Goal: Information Seeking & Learning: Learn about a topic

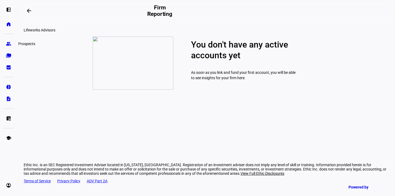
click at [4, 45] on link "group Prospects" at bounding box center [8, 43] width 11 height 11
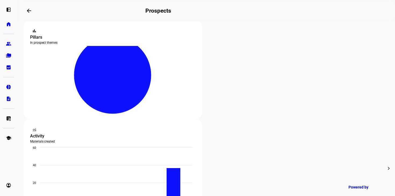
scroll to position [98, 0]
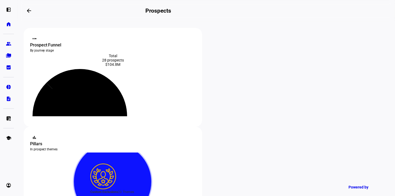
type input "[PERSON_NAME]"
click at [151, 143] on icon at bounding box center [112, 181] width 77 height 77
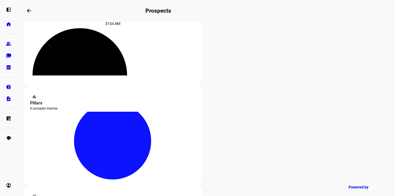
scroll to position [53, 0]
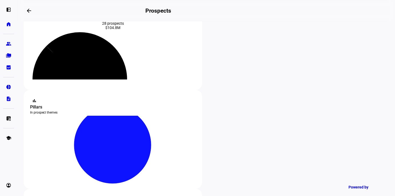
scroll to position [0, 0]
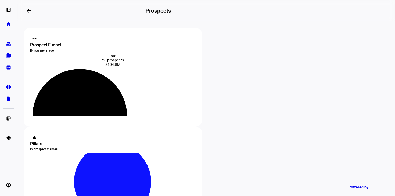
click at [46, 42] on div "Prospect Funnel" at bounding box center [112, 45] width 165 height 6
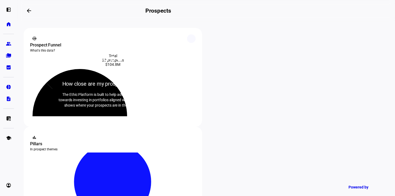
click at [46, 38] on div "steppers How close are my prospects to conversion? The Ethic Platform is built …" at bounding box center [113, 77] width 178 height 99
click at [9, 58] on link "folder_copy Households" at bounding box center [8, 55] width 11 height 11
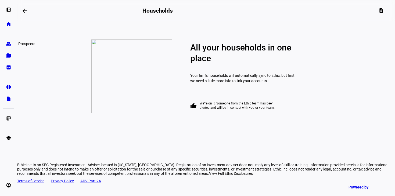
click at [6, 45] on eth-mat-symbol "group" at bounding box center [8, 43] width 5 height 5
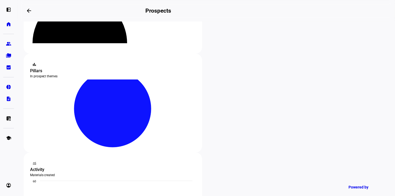
scroll to position [78, 0]
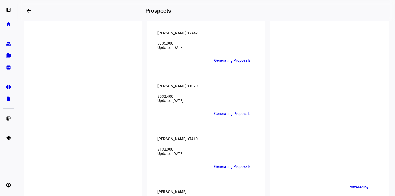
scroll to position [1057, 0]
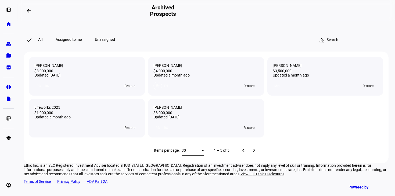
click at [95, 87] on div "RB BS Restore" at bounding box center [86, 83] width 105 height 13
click at [127, 90] on span "Restore" at bounding box center [129, 86] width 11 height 9
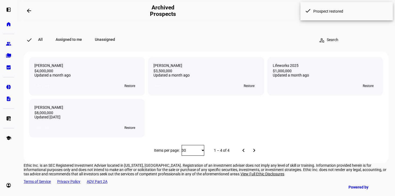
click at [104, 132] on div "RB BS Restore" at bounding box center [86, 125] width 105 height 13
click at [9, 54] on eth-mat-symbol "folder_copy" at bounding box center [8, 55] width 5 height 5
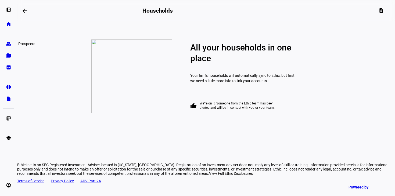
click at [8, 43] on eth-mat-symbol "group" at bounding box center [8, 43] width 5 height 5
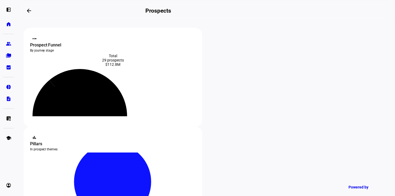
scroll to position [427, 0]
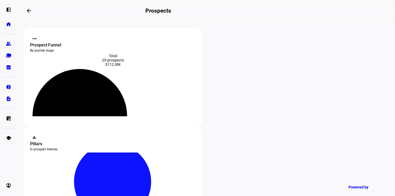
scroll to position [427, 0]
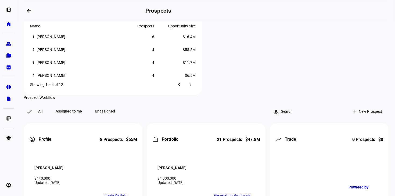
click at [122, 110] on div "edit Edit" at bounding box center [116, 112] width 24 height 7
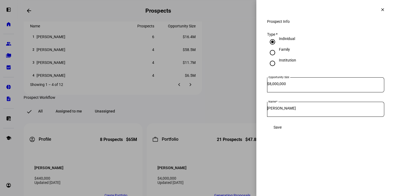
click at [382, 10] on mat-icon "clear" at bounding box center [382, 9] width 5 height 5
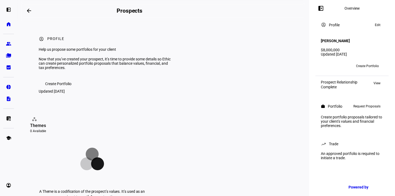
click at [376, 21] on div "account_circle Profile Edit" at bounding box center [351, 25] width 69 height 13
click at [376, 24] on span "Edit" at bounding box center [377, 25] width 6 height 6
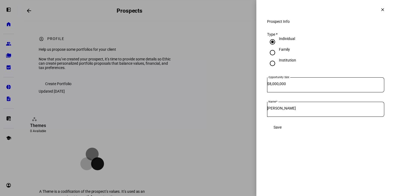
click at [376, 9] on span at bounding box center [382, 9] width 13 height 13
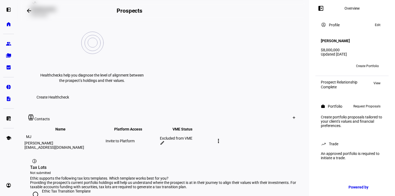
scroll to position [198, 0]
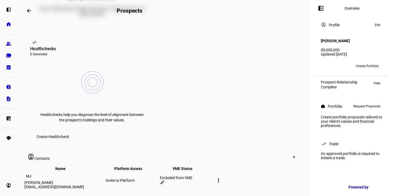
click at [221, 177] on mat-icon "more_vert" at bounding box center [218, 180] width 6 height 6
click at [274, 97] on div at bounding box center [197, 98] width 395 height 196
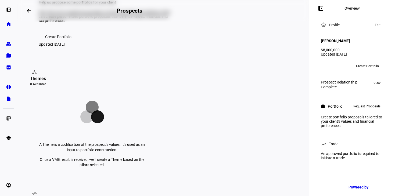
scroll to position [0, 0]
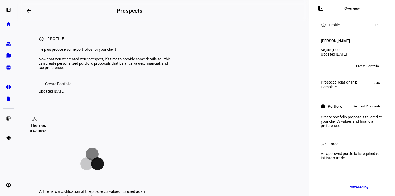
click at [333, 80] on div "Prospect Relationship" at bounding box center [339, 82] width 37 height 4
click at [332, 62] on div "BS" at bounding box center [333, 66] width 9 height 9
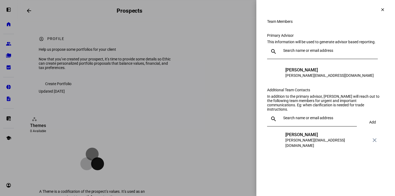
click at [307, 56] on div at bounding box center [327, 51] width 92 height 15
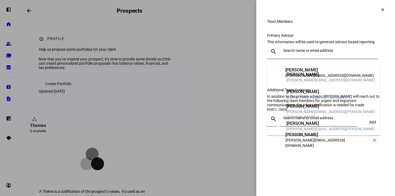
click at [304, 53] on div at bounding box center [327, 51] width 92 height 15
click at [304, 44] on div "This information will be used to generate advisor based reporting." at bounding box center [325, 42] width 117 height 4
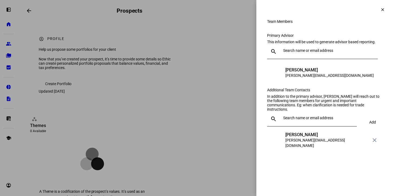
click at [316, 126] on div at bounding box center [316, 118] width 71 height 15
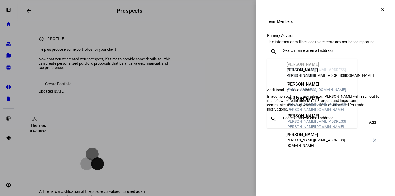
type input "w"
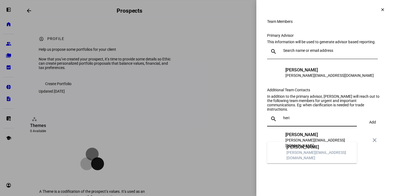
type input "heri"
click at [317, 146] on mat-option "TH [PERSON_NAME] [PERSON_NAME][EMAIL_ADDRESS][DOMAIN_NAME]" at bounding box center [312, 152] width 90 height 17
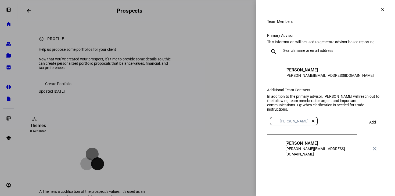
click at [372, 124] on span "Add" at bounding box center [372, 122] width 7 height 4
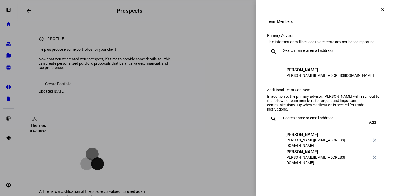
click at [322, 126] on div at bounding box center [316, 118] width 71 height 15
type input "k"
type input "v"
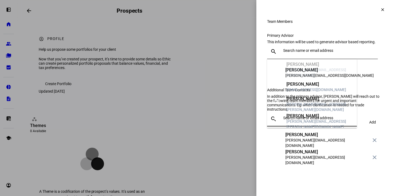
click at [370, 106] on div "Additional Team Contacts In addition to the primary advisor, Ethic will reach o…" at bounding box center [325, 127] width 117 height 78
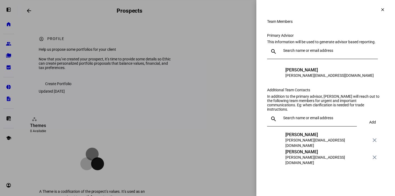
click at [326, 53] on input "text" at bounding box center [329, 50] width 92 height 4
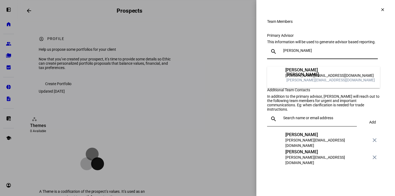
type input "[PERSON_NAME]"
click at [320, 75] on div "[PERSON_NAME]" at bounding box center [330, 74] width 88 height 5
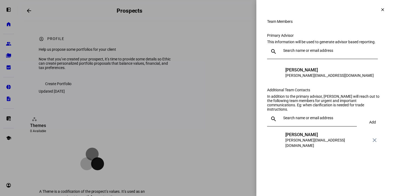
click at [315, 126] on div at bounding box center [316, 118] width 71 height 15
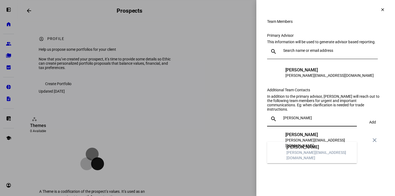
type input "[PERSON_NAME]"
click at [301, 150] on div "[PERSON_NAME]" at bounding box center [319, 146] width 66 height 5
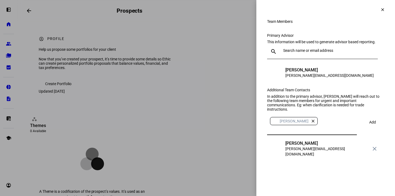
click at [366, 129] on span at bounding box center [372, 122] width 19 height 13
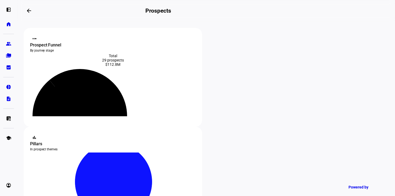
click at [8, 25] on eth-mat-symbol "home" at bounding box center [8, 23] width 5 height 5
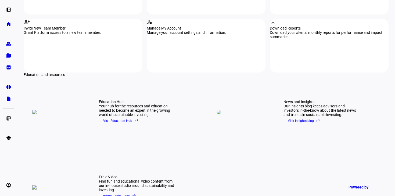
scroll to position [744, 0]
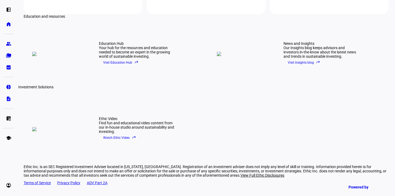
click at [9, 88] on eth-mat-symbol "pie_chart" at bounding box center [8, 86] width 5 height 5
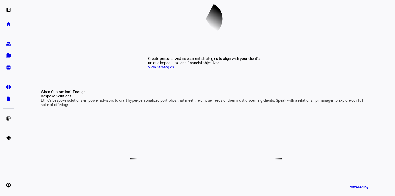
scroll to position [208, 0]
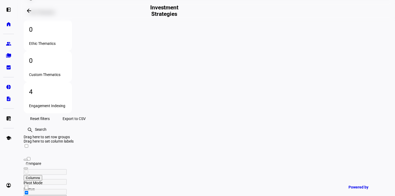
scroll to position [74, 0]
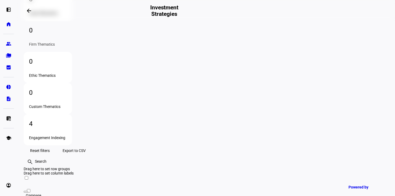
click at [67, 119] on div "4" at bounding box center [48, 123] width 38 height 9
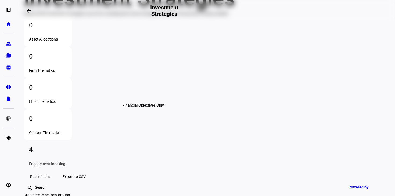
scroll to position [37, 0]
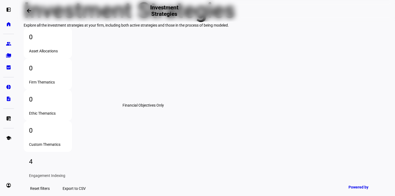
click at [67, 84] on div "Firm Thematics" at bounding box center [48, 82] width 38 height 4
click at [67, 111] on div "Ethic Thematics" at bounding box center [48, 113] width 38 height 4
click at [67, 142] on div "Custom Thematics" at bounding box center [48, 144] width 38 height 4
click at [72, 152] on div "4 Engagement Indexing" at bounding box center [48, 167] width 48 height 31
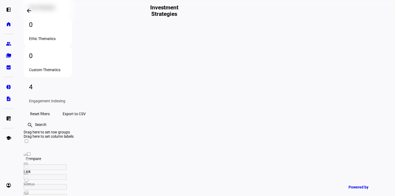
scroll to position [0, 0]
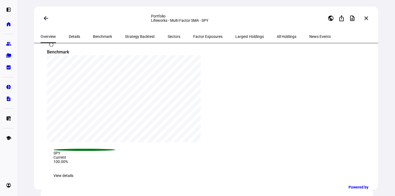
click at [69, 36] on span "Details" at bounding box center [74, 37] width 11 height 4
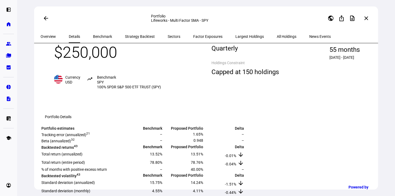
click at [225, 78] on span "Capped at 150 holdings" at bounding box center [244, 71] width 67 height 11
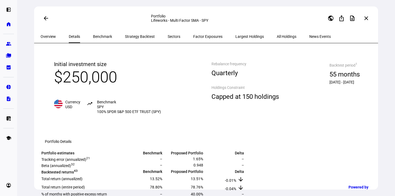
click at [94, 35] on span "Benchmark" at bounding box center [102, 37] width 19 height 4
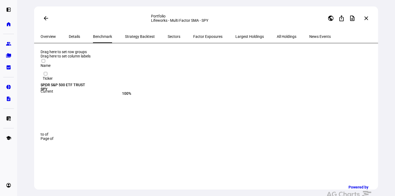
click at [125, 36] on span "Strategy Backtest" at bounding box center [140, 37] width 30 height 4
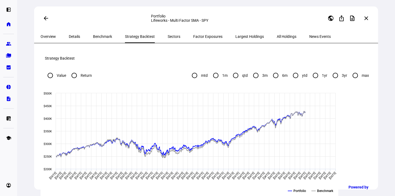
click at [168, 38] on span "Sectors" at bounding box center [174, 37] width 13 height 4
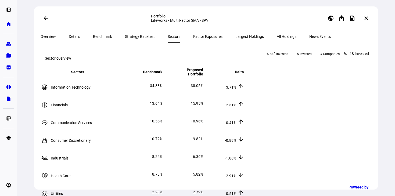
click at [193, 36] on span "Factor Exposures" at bounding box center [207, 37] width 29 height 4
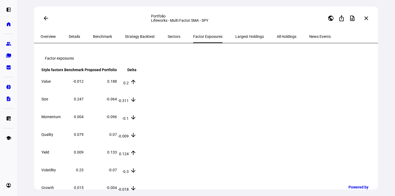
click at [235, 39] on span "Largest Holdings" at bounding box center [249, 36] width 28 height 13
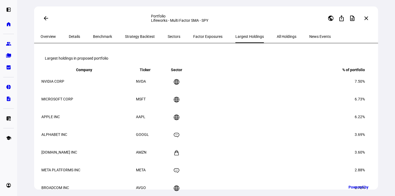
click at [276, 37] on span "All Holdings" at bounding box center [286, 37] width 20 height 4
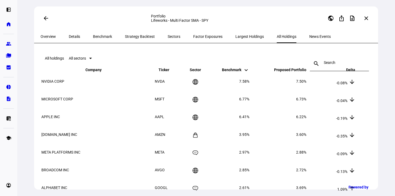
click at [53, 39] on span "Overview" at bounding box center [48, 36] width 15 height 13
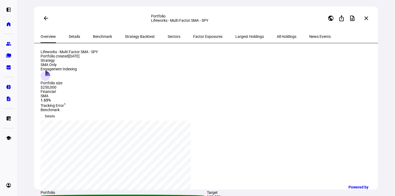
click at [69, 43] on span "Details" at bounding box center [74, 36] width 11 height 13
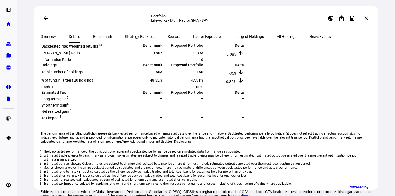
scroll to position [179, 0]
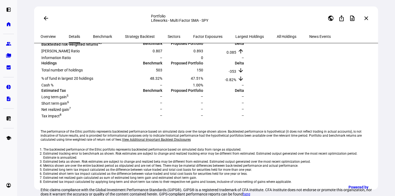
click at [46, 16] on mat-icon "arrow_back" at bounding box center [46, 18] width 6 height 6
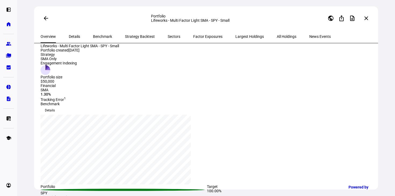
scroll to position [3, 0]
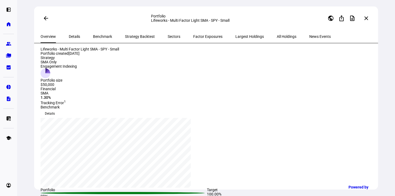
click at [45, 20] on mat-icon "arrow_back" at bounding box center [46, 18] width 6 height 6
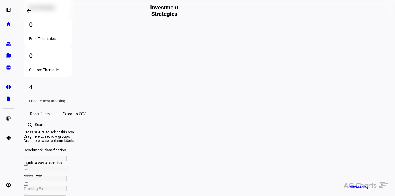
scroll to position [0, 16]
